Goal: Task Accomplishment & Management: Manage account settings

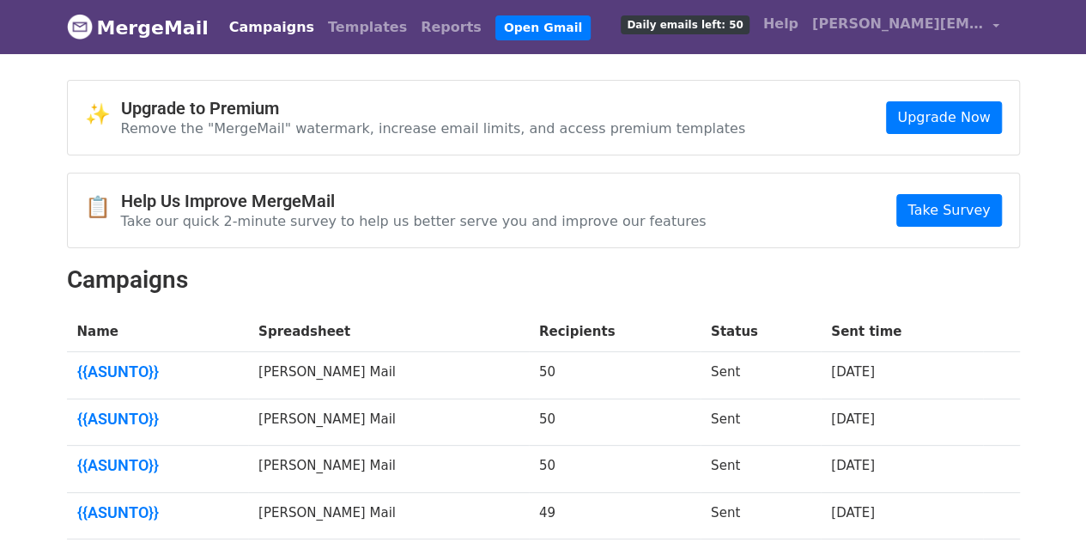
click at [172, 30] on link "MergeMail" at bounding box center [138, 27] width 142 height 36
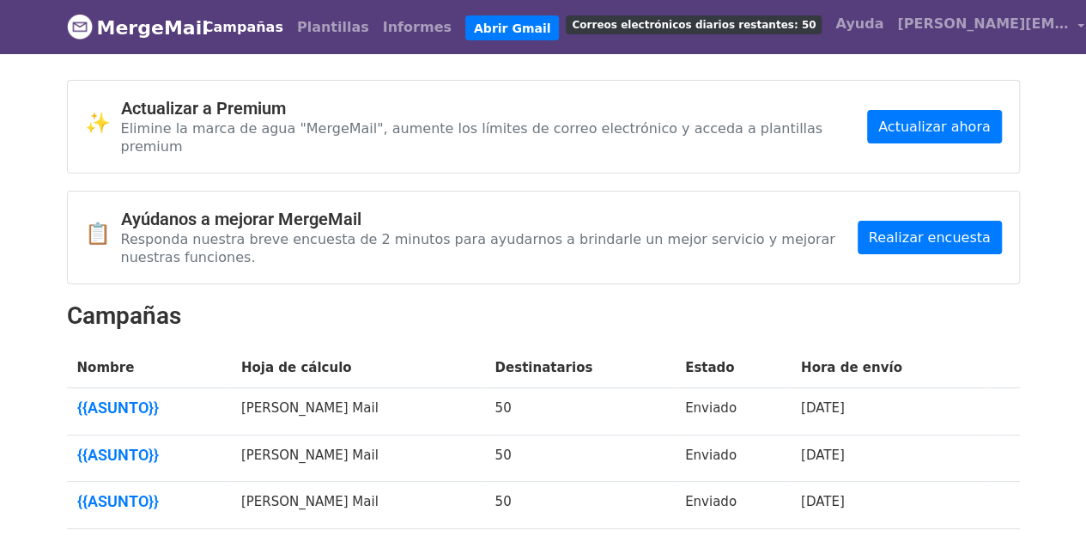
click at [1044, 171] on body "MergeMail Campañas Plantillas Informes Abrir Gmail Correos electrónicos diarios…" at bounding box center [543, 485] width 1086 height 970
click at [320, 23] on font "Plantillas" at bounding box center [333, 27] width 72 height 16
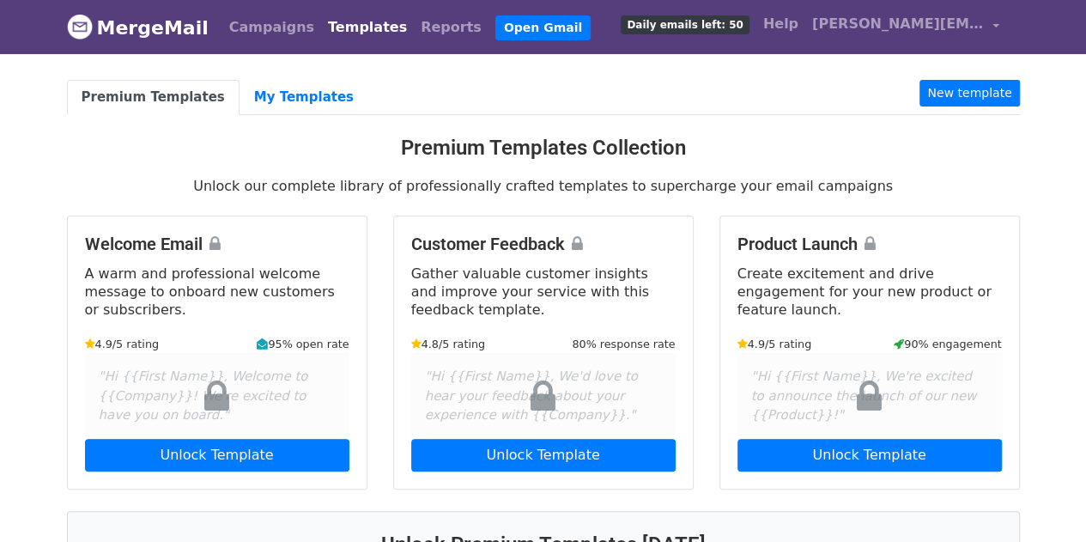
click at [336, 24] on link "Templates" at bounding box center [367, 27] width 93 height 34
click at [263, 22] on link "Campaigns" at bounding box center [271, 27] width 99 height 34
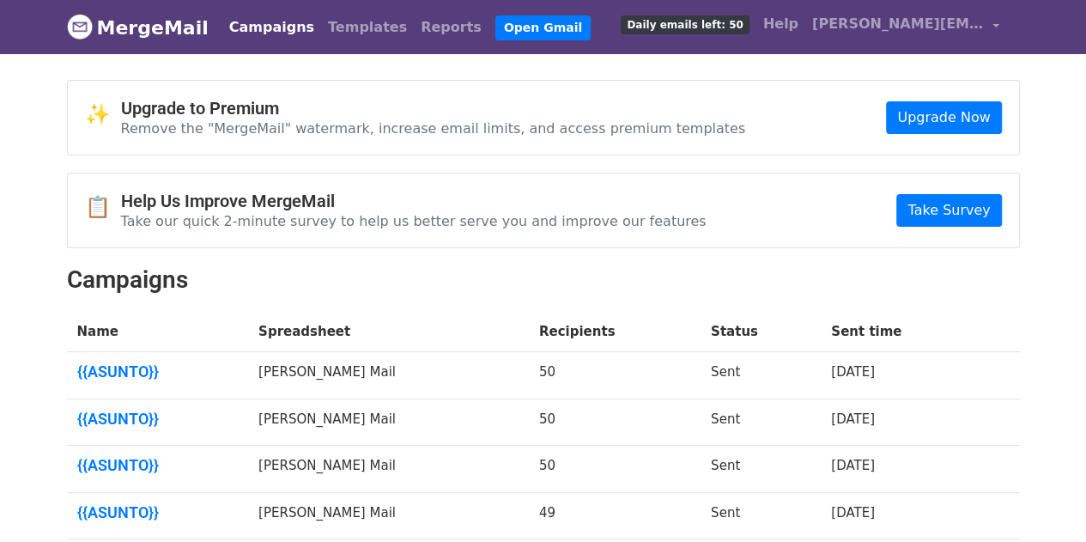
drag, startPoint x: 0, startPoint y: 0, endPoint x: 250, endPoint y: 94, distance: 266.7
click at [250, 94] on div "✨ Upgrade to Premium Remove the "MergeMail" watermark, increase email limits, a…" at bounding box center [543, 118] width 951 height 74
click at [414, 25] on link "Reports" at bounding box center [451, 27] width 75 height 34
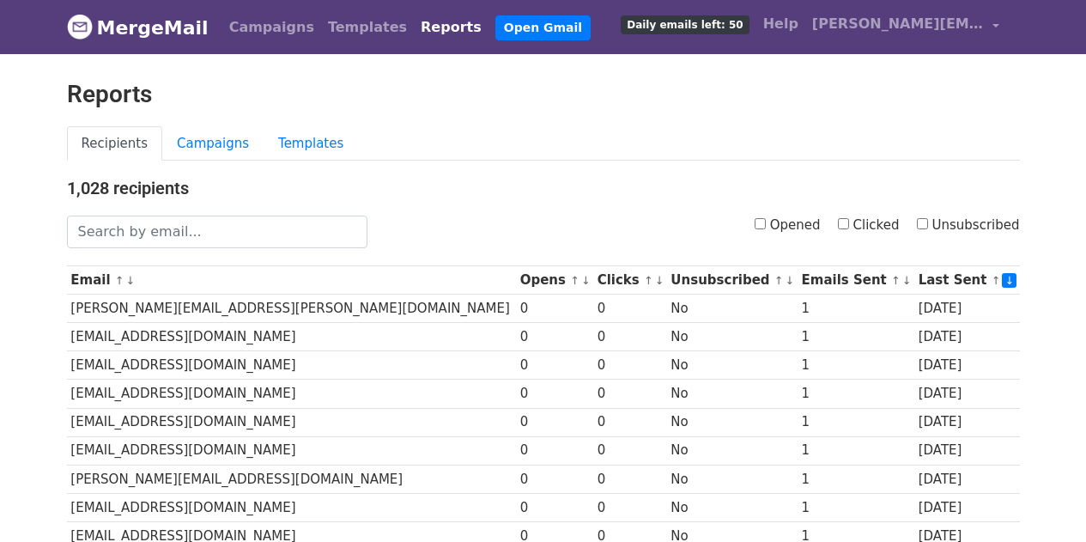
click at [167, 33] on link "MergeMail" at bounding box center [138, 27] width 142 height 36
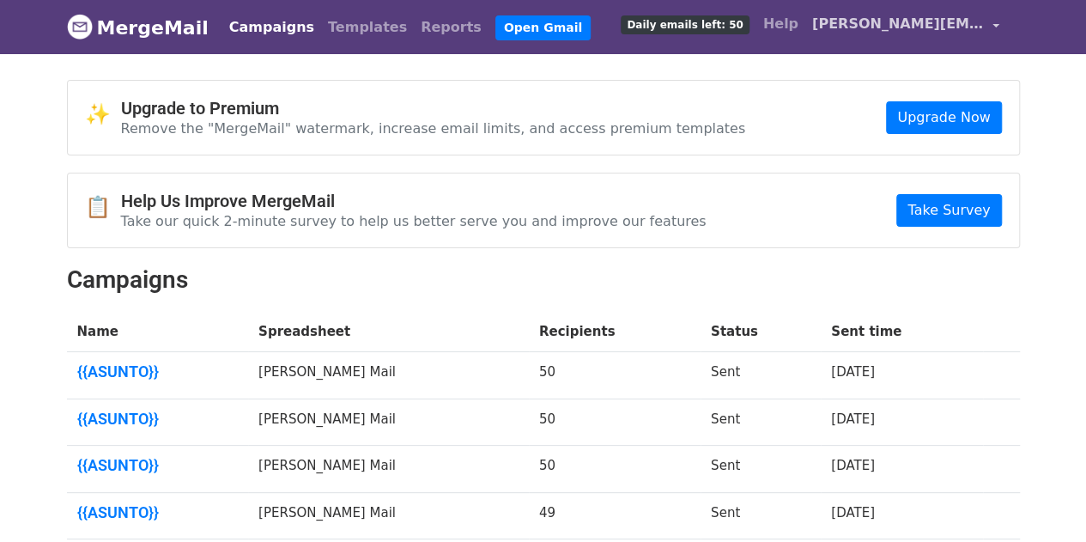
click at [984, 21] on link "[PERSON_NAME][EMAIL_ADDRESS][PERSON_NAME][DOMAIN_NAME]" at bounding box center [905, 27] width 201 height 40
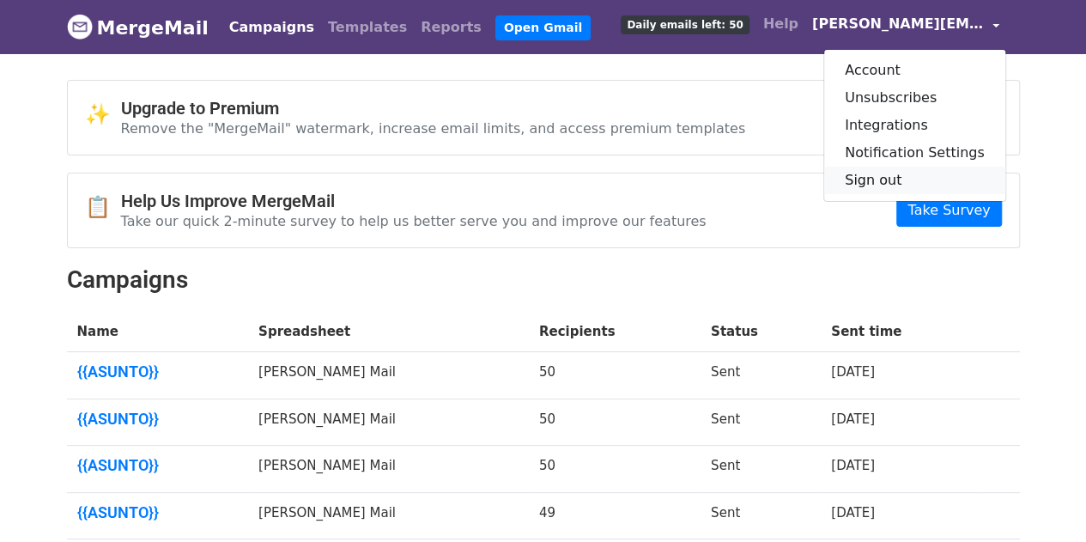
click at [894, 185] on link "Sign out" at bounding box center [914, 180] width 181 height 27
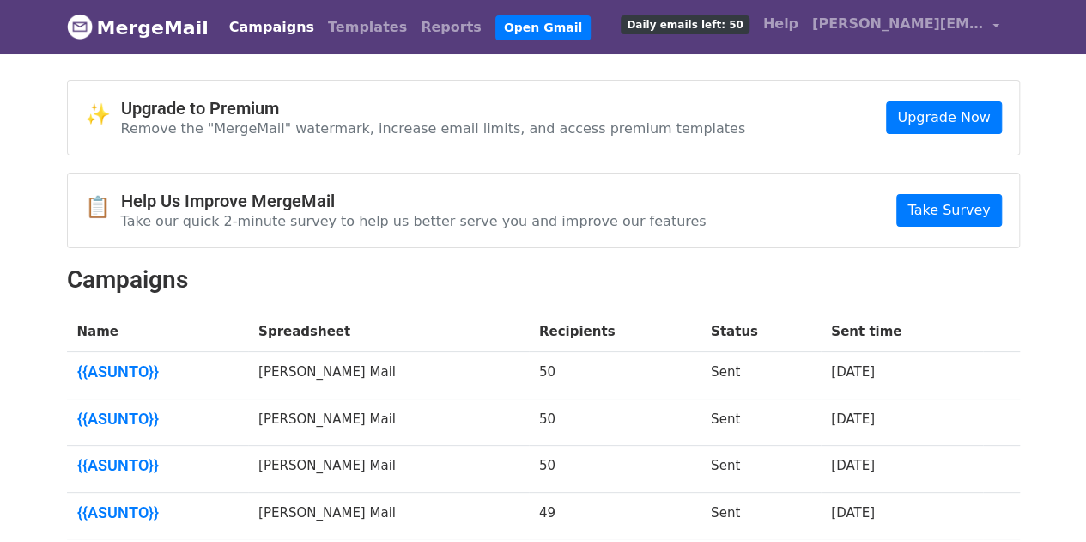
click at [738, 23] on span "Daily emails left: 50" at bounding box center [685, 24] width 128 height 19
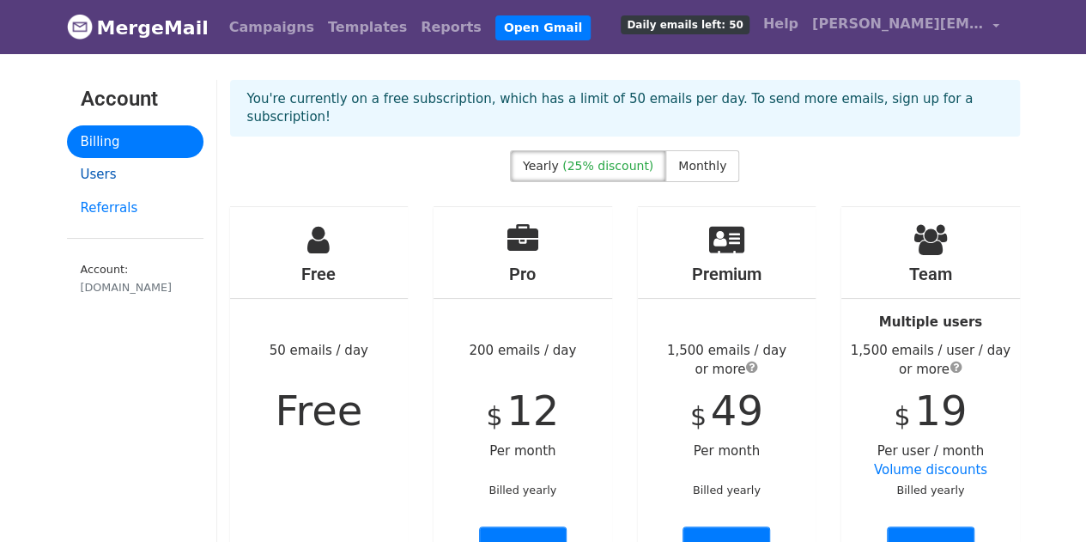
click at [105, 166] on link "Users" at bounding box center [135, 174] width 136 height 33
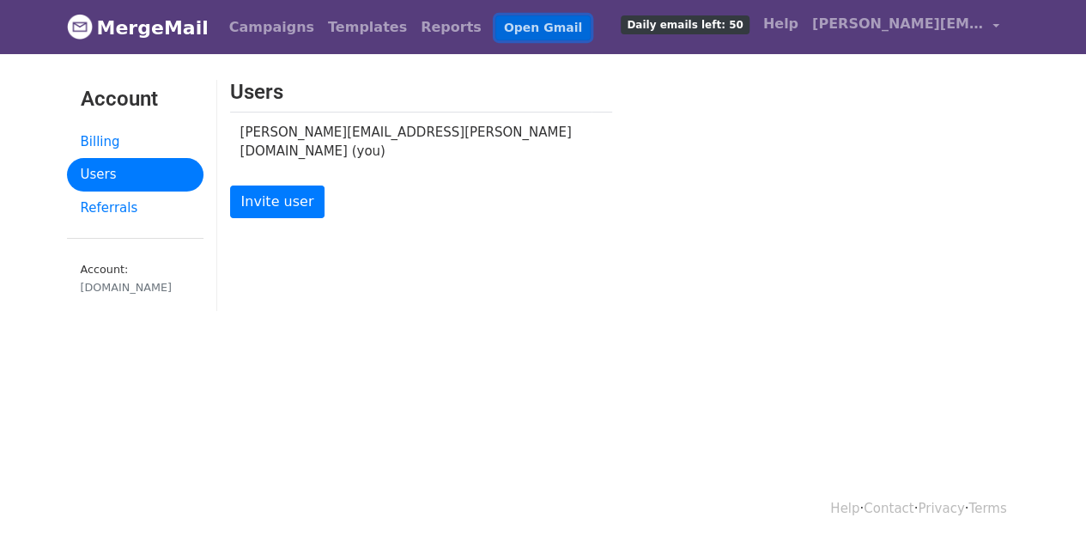
click at [497, 20] on link "Open Gmail" at bounding box center [542, 27] width 95 height 25
